Goal: Navigation & Orientation: Find specific page/section

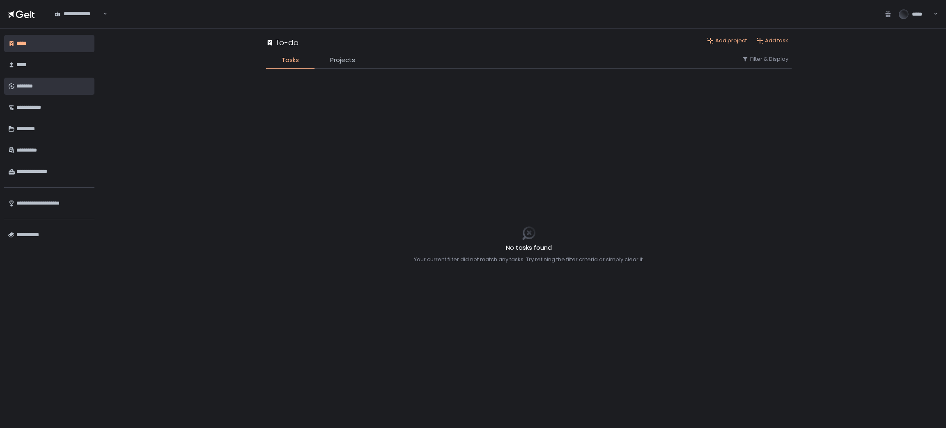
click at [57, 90] on div "********" at bounding box center [53, 86] width 74 height 14
click at [58, 86] on div "********" at bounding box center [53, 86] width 74 height 14
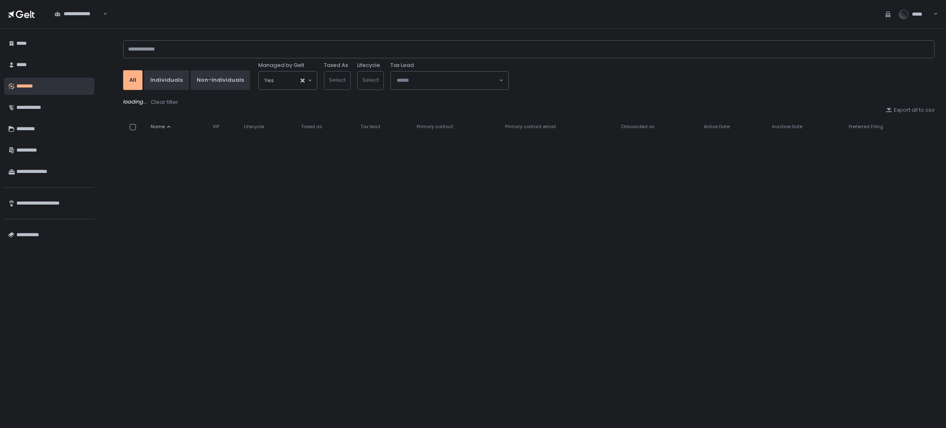
click at [174, 271] on div "All Individuals Non-Individuals Managed by Gelt Yes Loading... Taxed As Select …" at bounding box center [528, 228] width 811 height 383
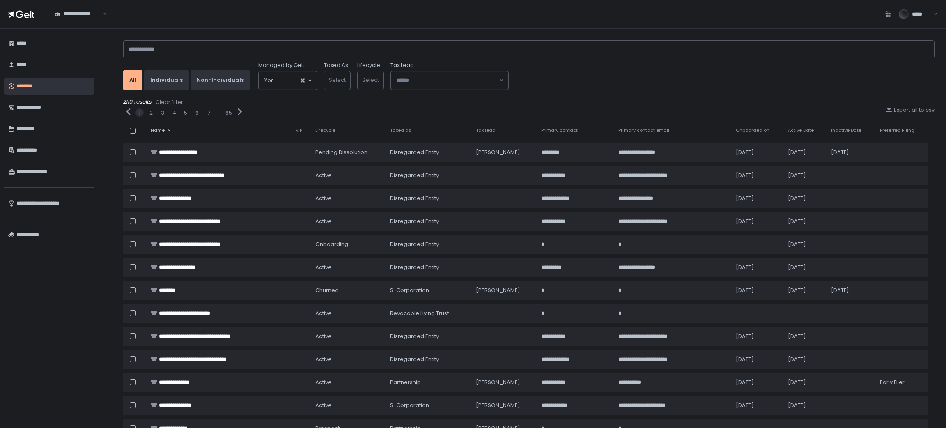
click at [32, 312] on div "**********" at bounding box center [49, 228] width 90 height 391
